Goal: Task Accomplishment & Management: Use online tool/utility

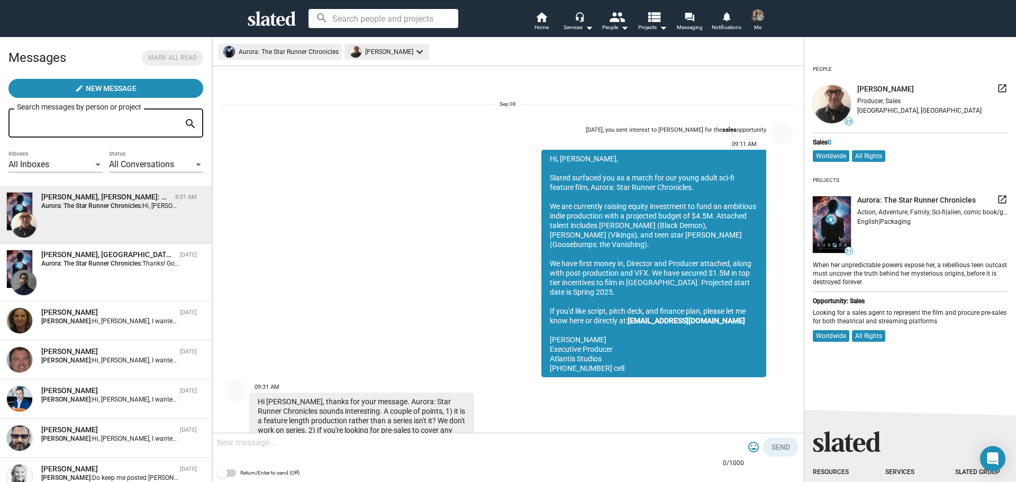
scroll to position [468, 0]
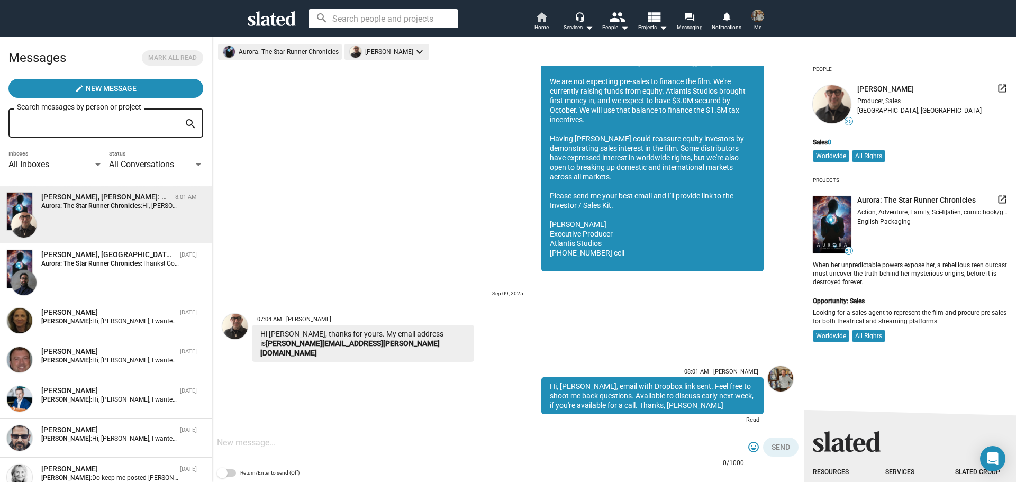
click at [539, 19] on mat-icon "home" at bounding box center [541, 17] width 13 height 13
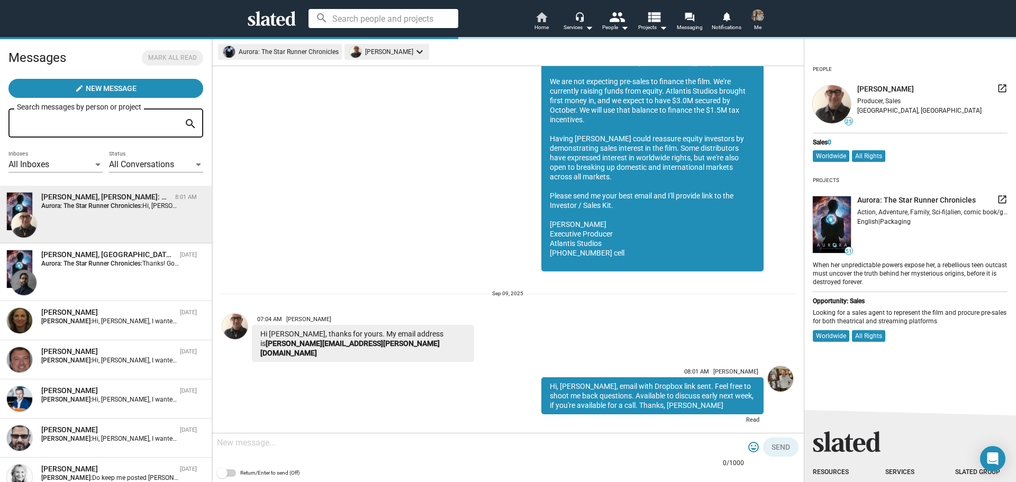
scroll to position [0, 0]
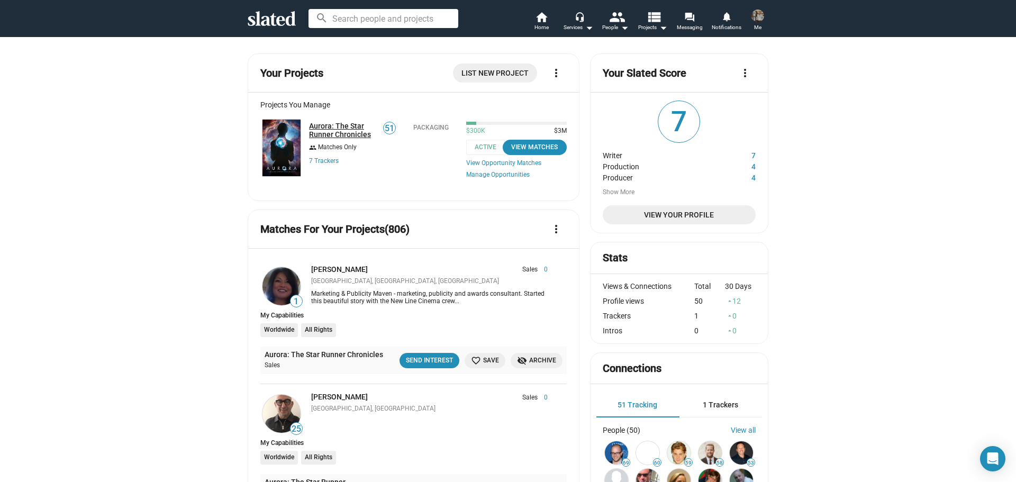
click at [341, 124] on link "Aurora: The Star Runner Chronicles" at bounding box center [342, 130] width 67 height 17
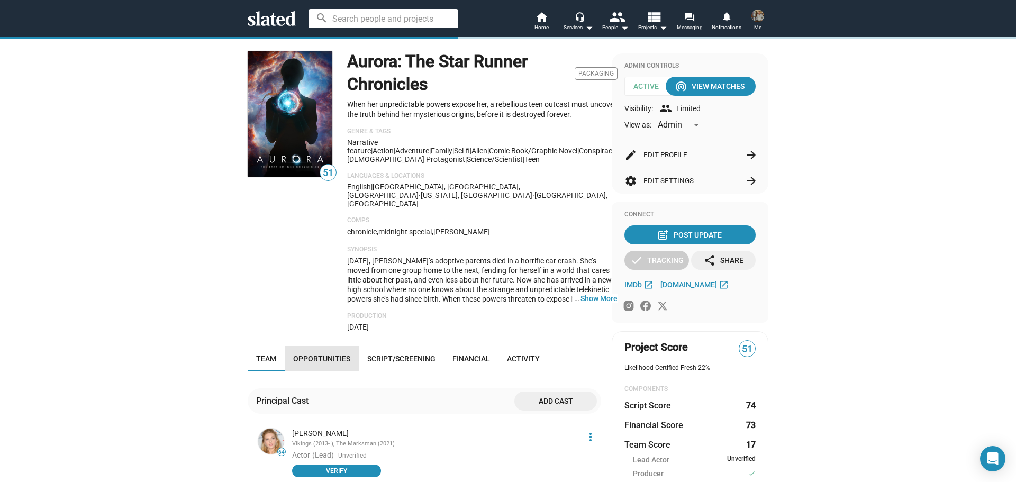
click at [332, 354] on span "Opportunities" at bounding box center [321, 358] width 57 height 8
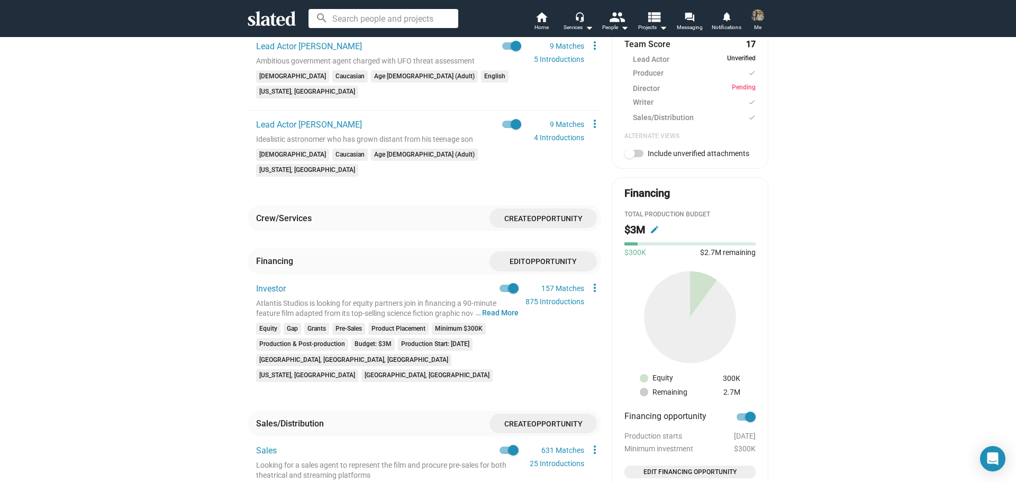
scroll to position [401, 0]
click at [549, 284] on link "157 Matches" at bounding box center [562, 288] width 43 height 8
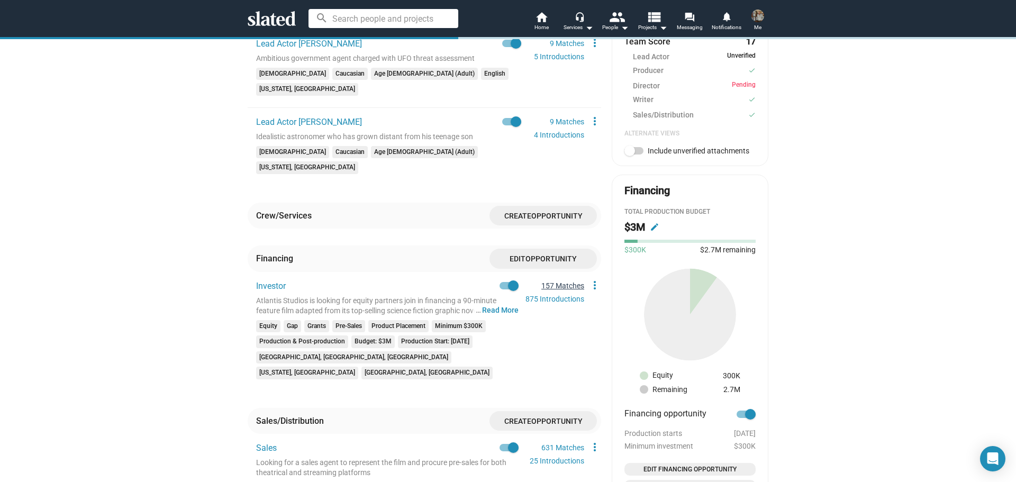
scroll to position [0, 0]
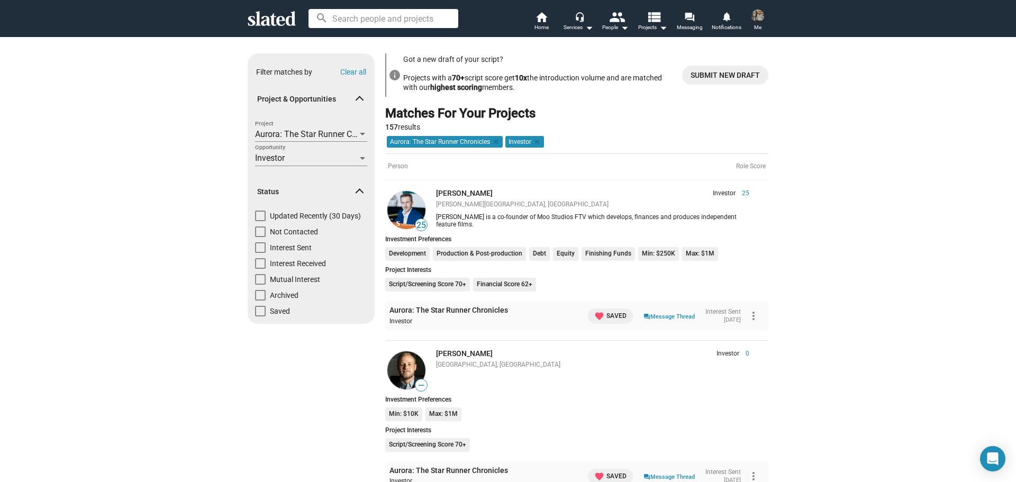
click at [257, 229] on span at bounding box center [260, 231] width 11 height 11
click at [260, 237] on input "Not Contacted" at bounding box center [260, 237] width 1 height 1
checkbox input "true"
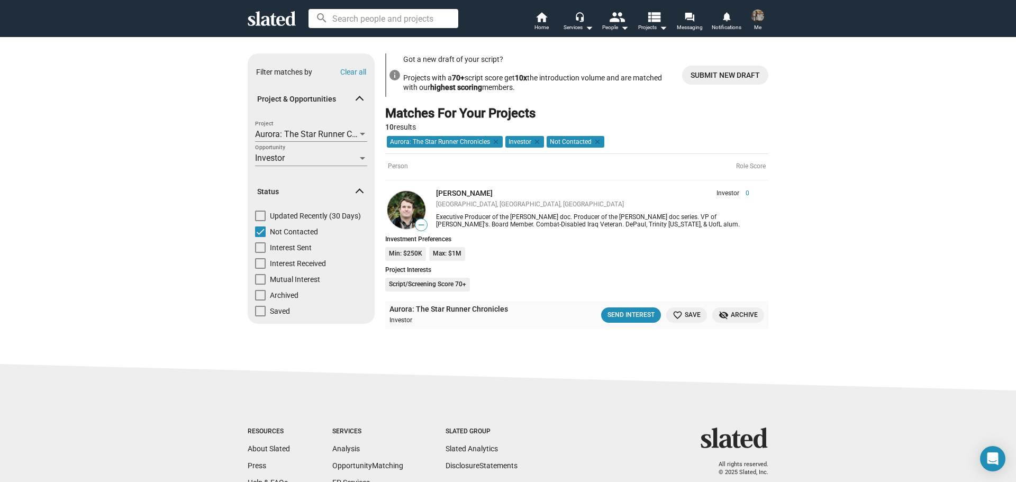
click at [257, 232] on span at bounding box center [260, 231] width 11 height 11
click at [260, 237] on input "Not Contacted" at bounding box center [260, 237] width 1 height 1
checkbox input "false"
